Goal: Book appointment/travel/reservation

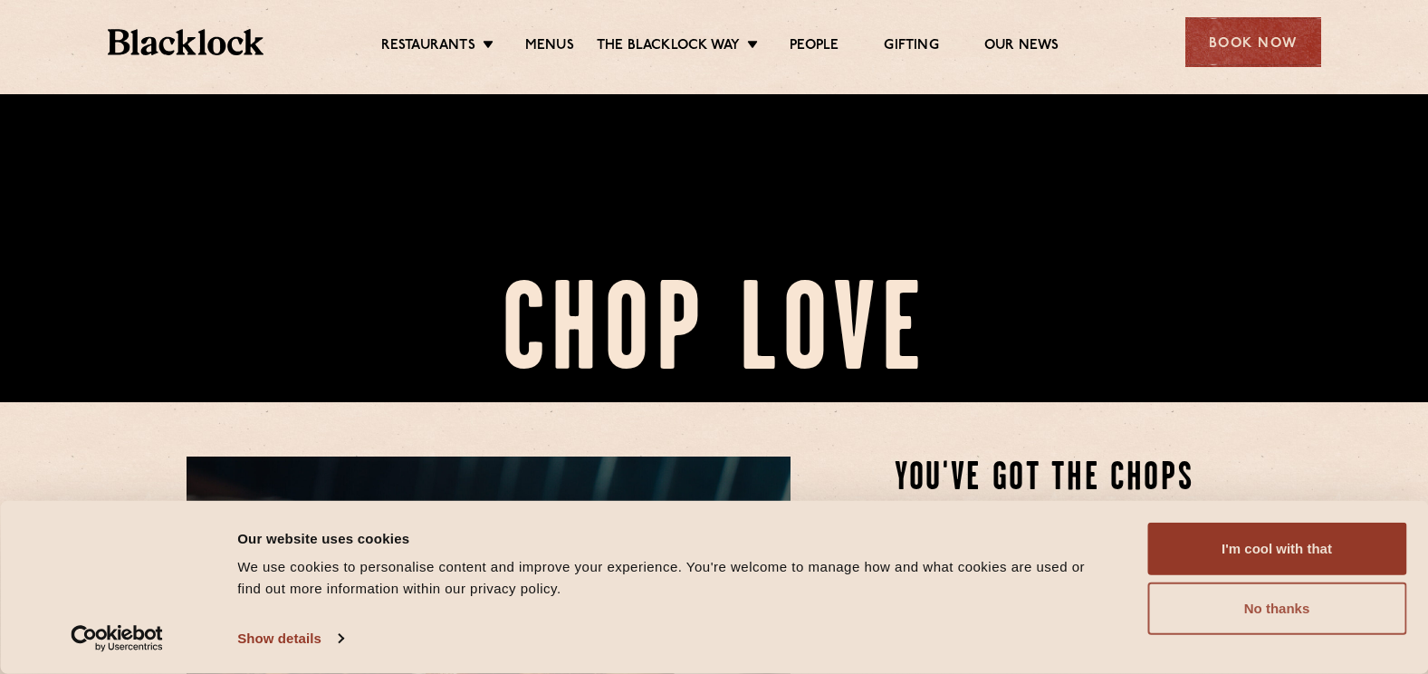
click at [1221, 603] on button "No thanks" at bounding box center [1276, 608] width 259 height 53
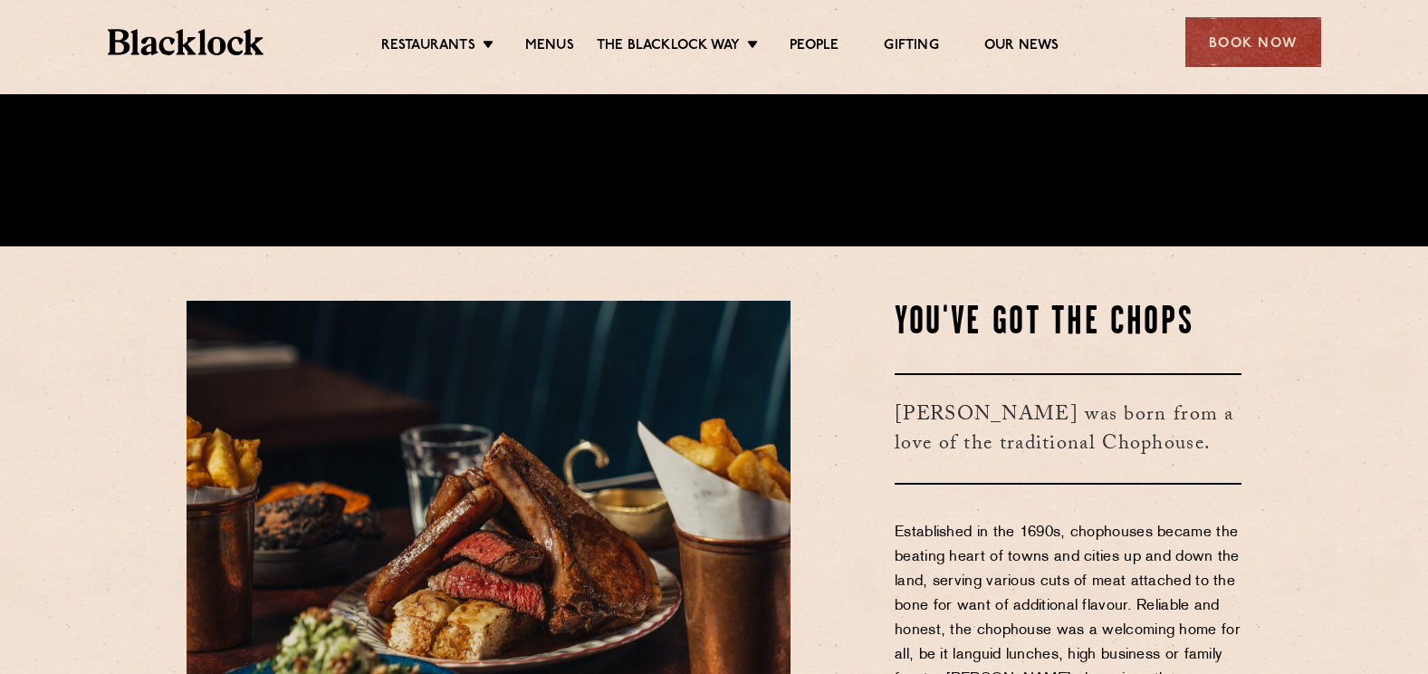
scroll to position [634, 0]
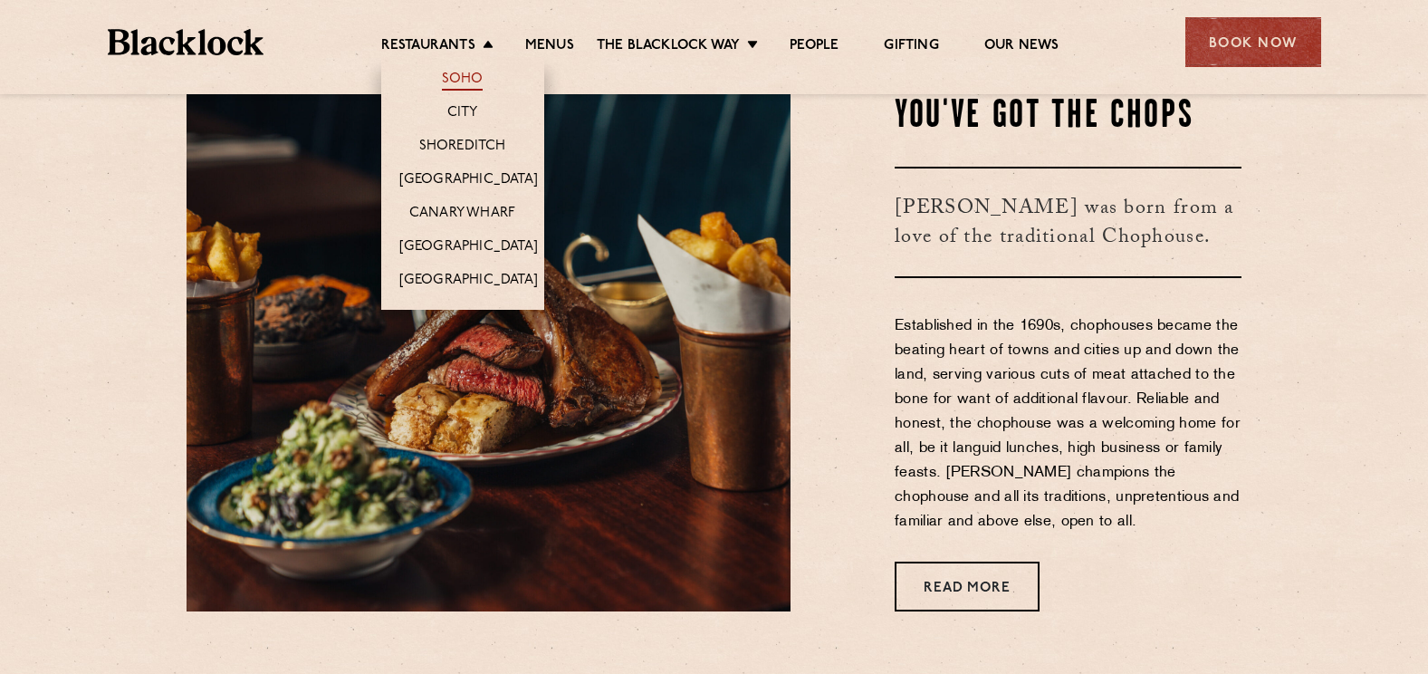
click at [459, 76] on link "Soho" at bounding box center [463, 81] width 42 height 20
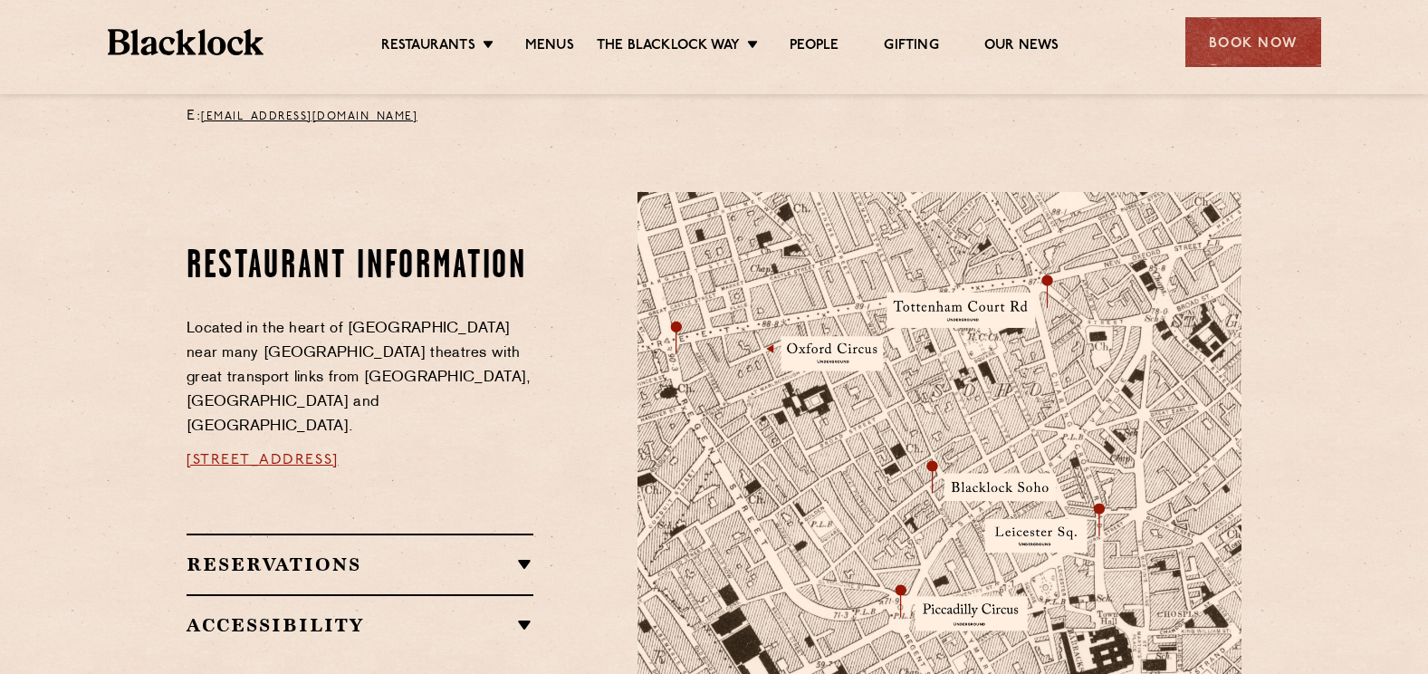
scroll to position [905, 0]
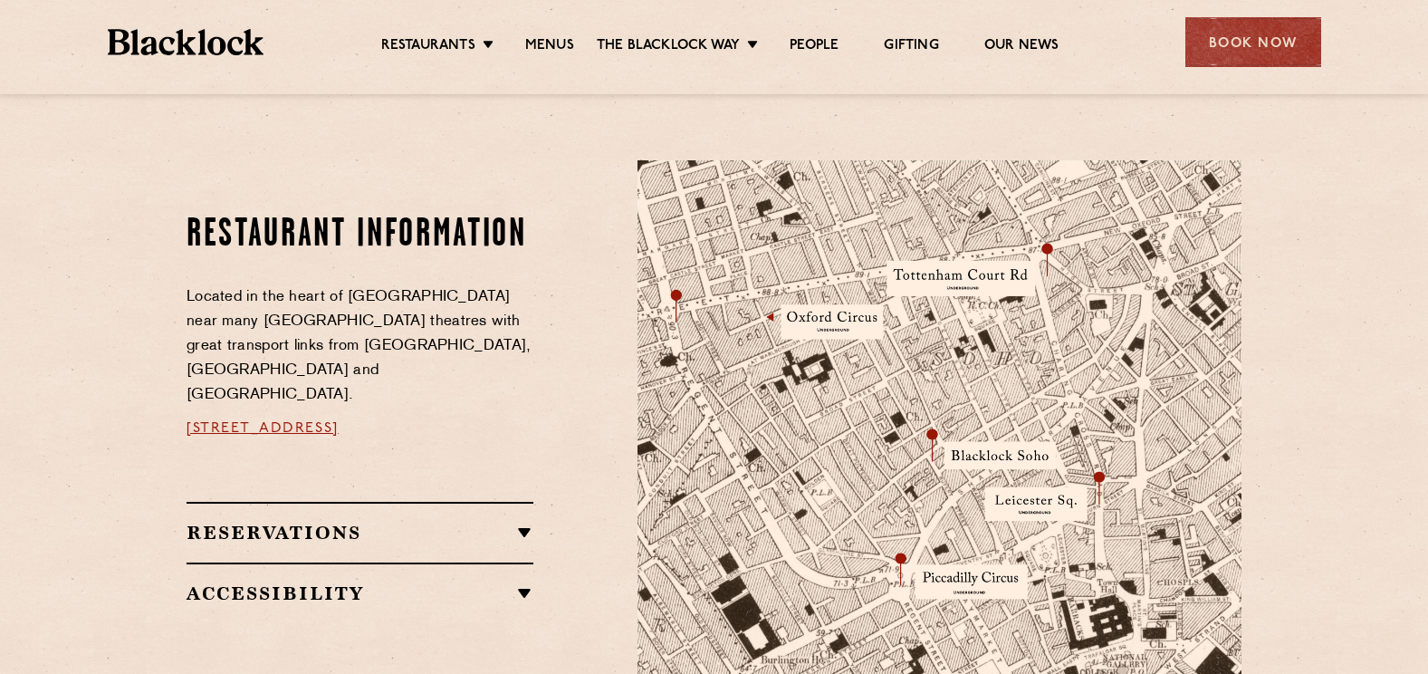
click at [492, 521] on div "Reservations RESERVATIONS We take reservations in Soho whilst always leaving a …" at bounding box center [359, 532] width 347 height 60
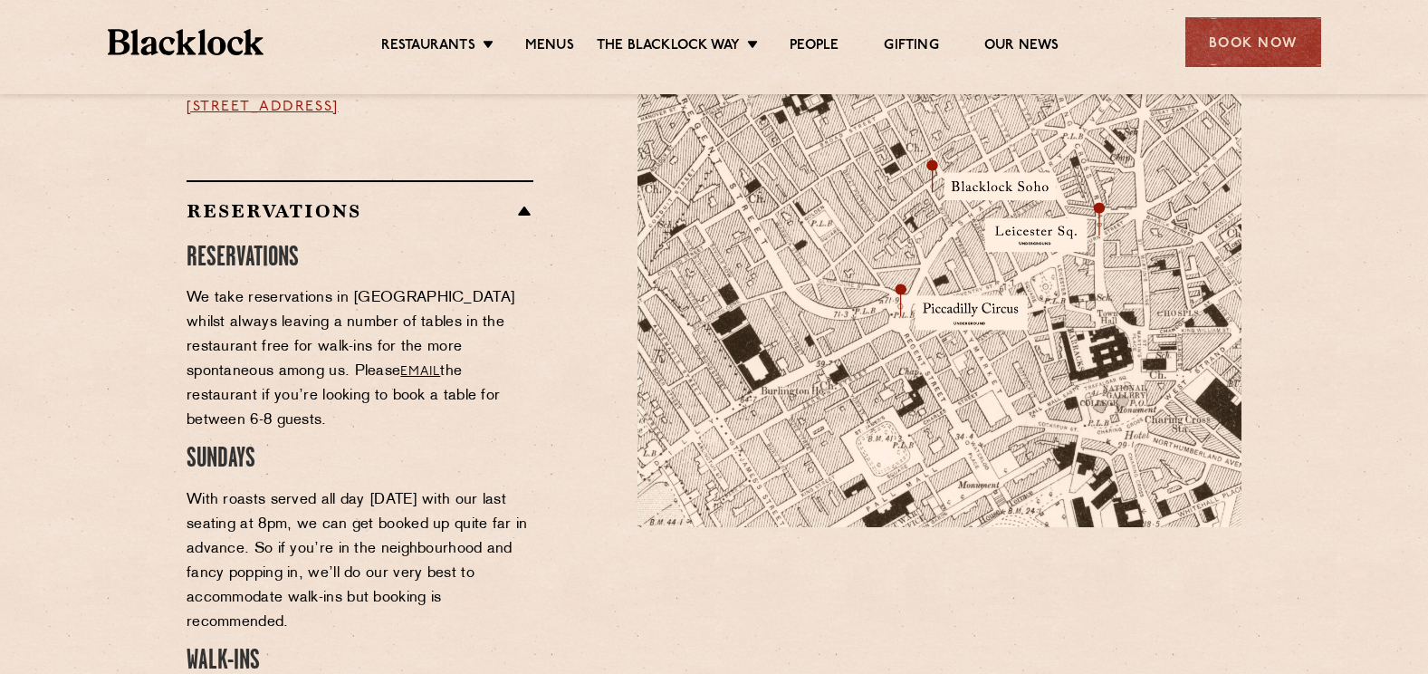
scroll to position [1177, 0]
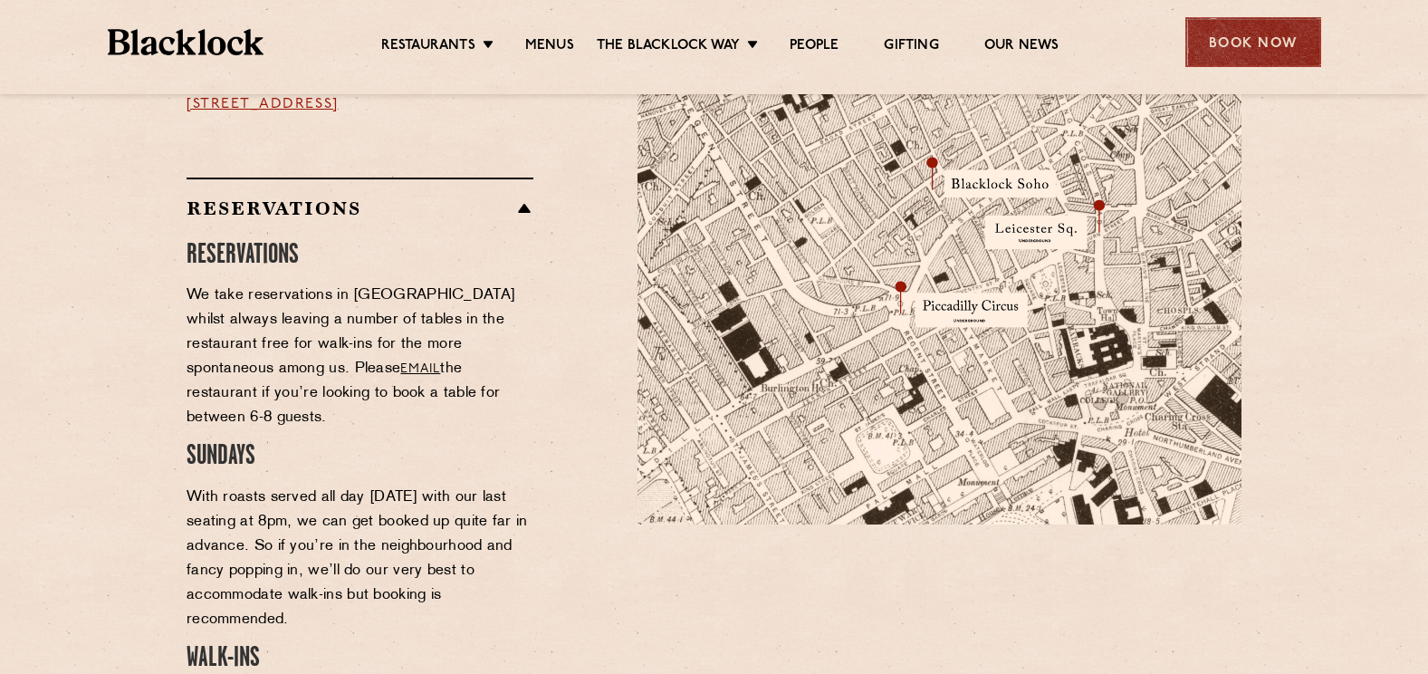
click at [1217, 34] on div "Book Now" at bounding box center [1253, 42] width 136 height 50
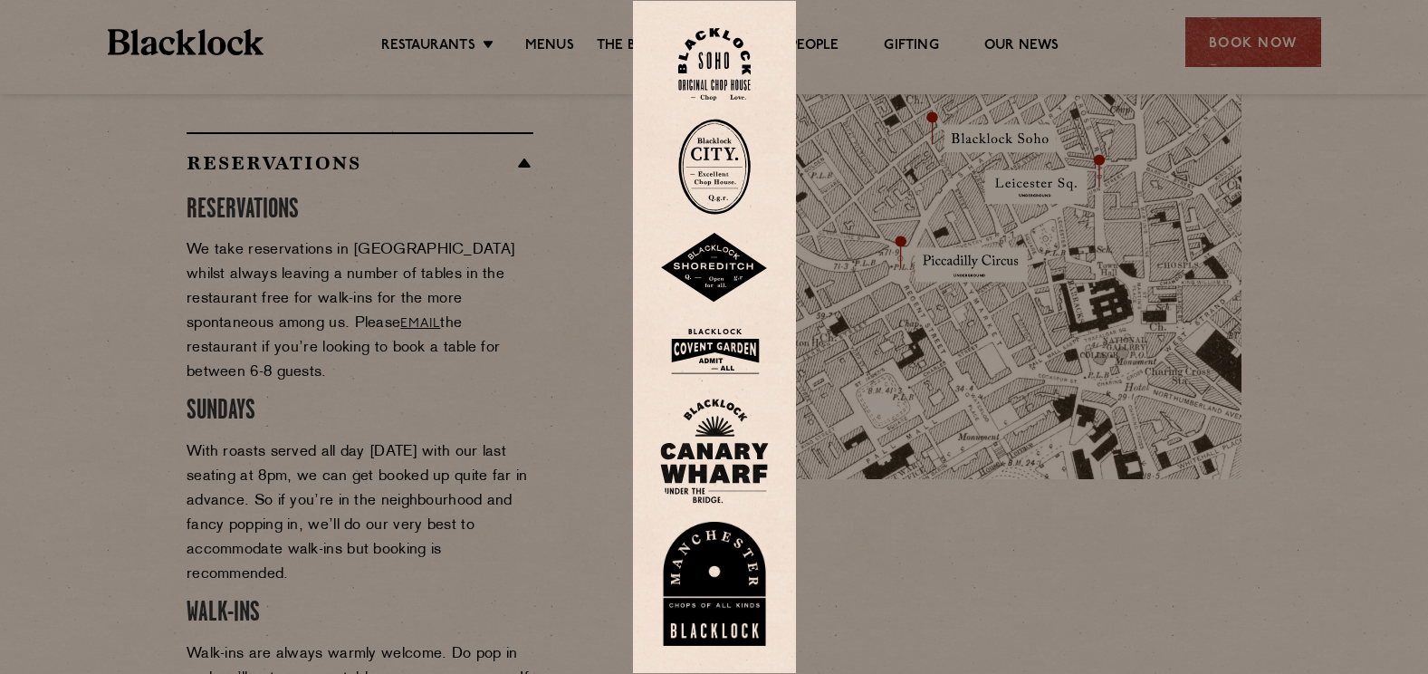
scroll to position [1267, 0]
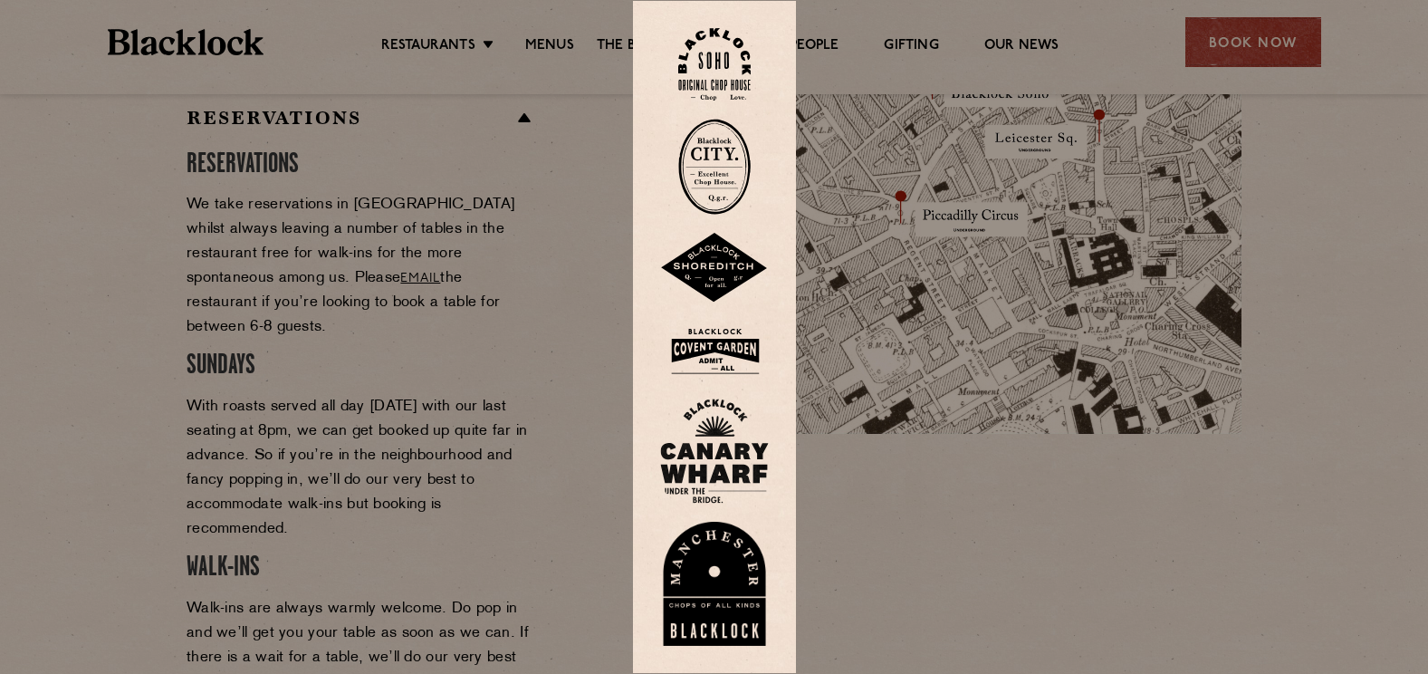
click at [717, 37] on img at bounding box center [714, 64] width 72 height 73
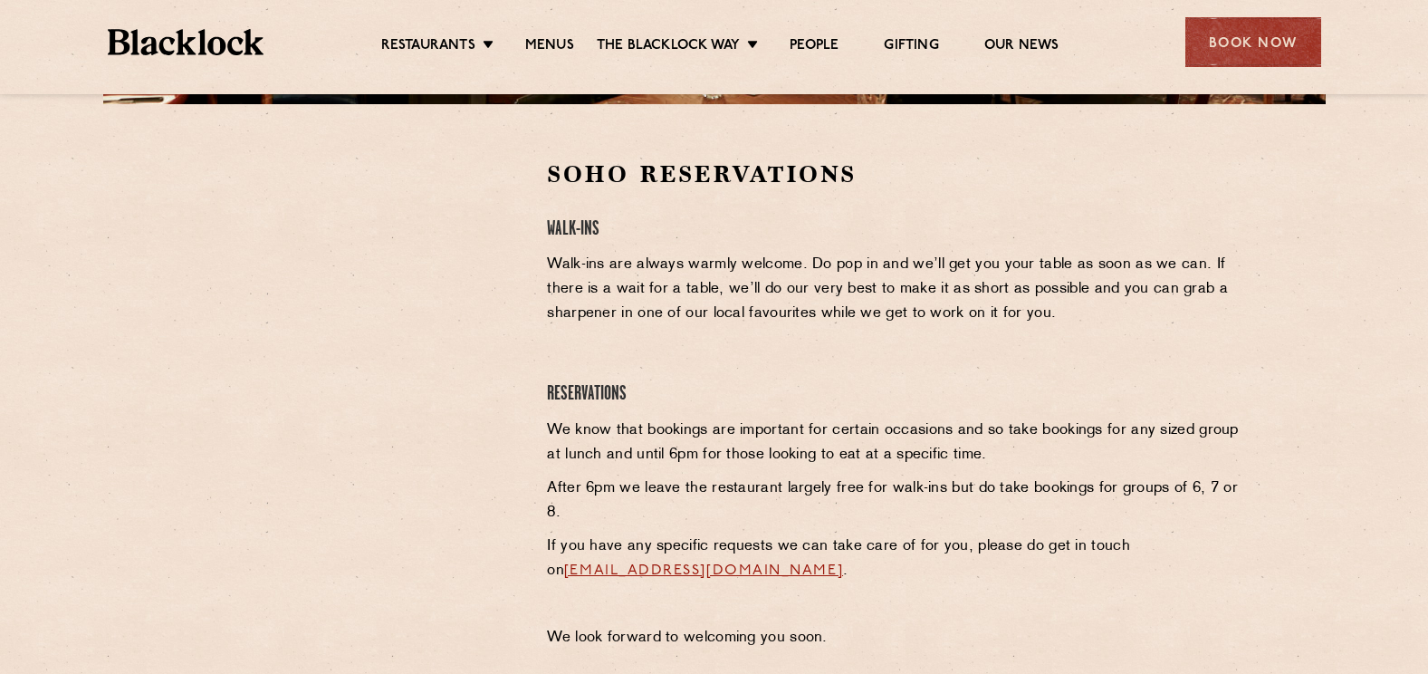
scroll to position [543, 0]
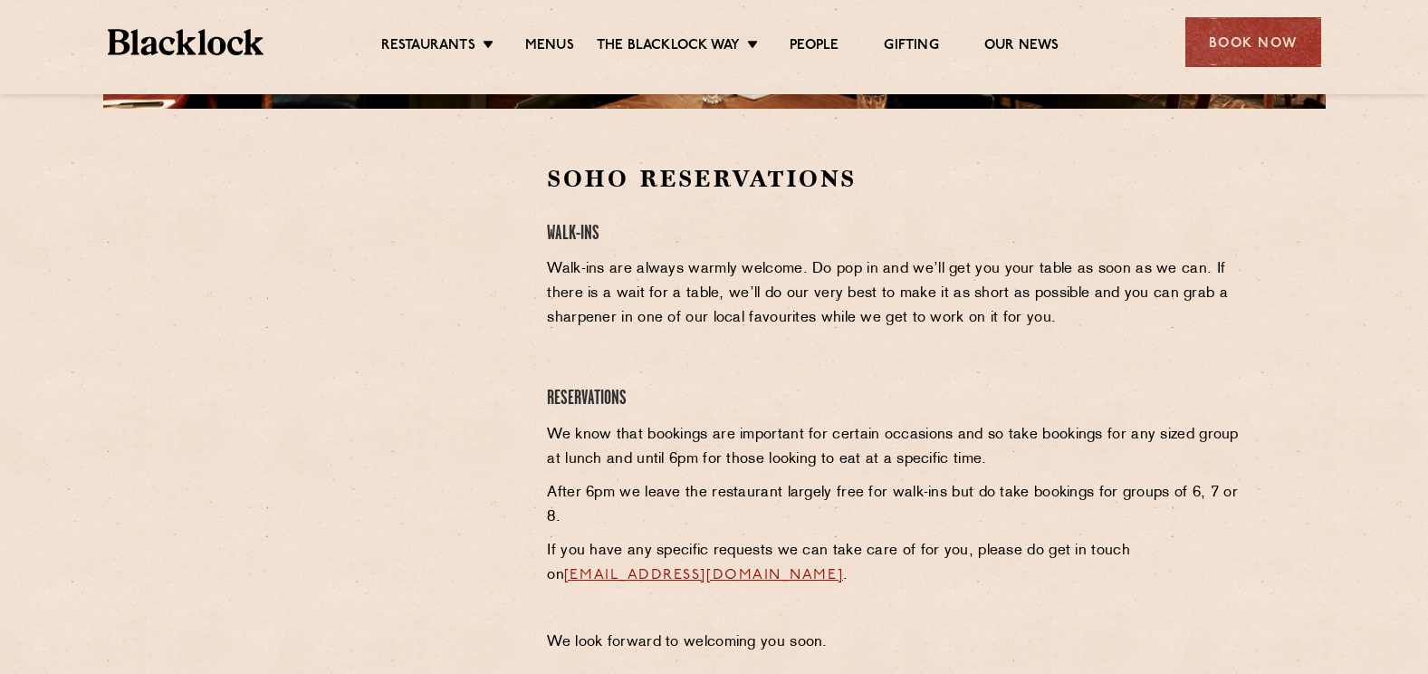
click at [578, 271] on p "Walk-ins are always warmly welcome. Do pop in and we’ll get you your table as s…" at bounding box center [894, 293] width 694 height 73
